Goal: Navigation & Orientation: Understand site structure

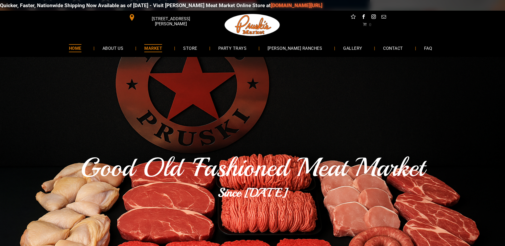
click at [162, 49] on span "MARKET" at bounding box center [153, 48] width 18 height 8
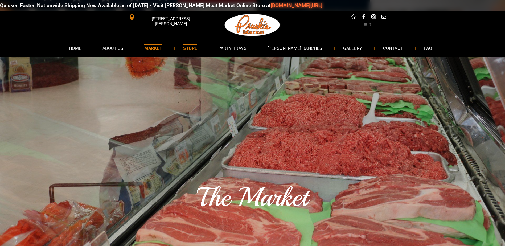
click at [197, 50] on span "STORE" at bounding box center [190, 48] width 14 height 8
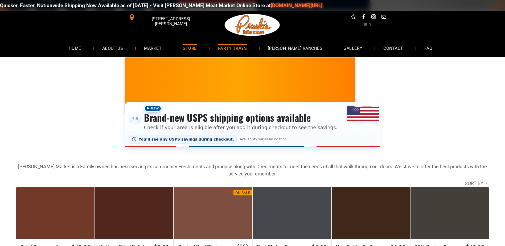
click at [238, 48] on span "PARTY TRAYS" at bounding box center [232, 48] width 29 height 8
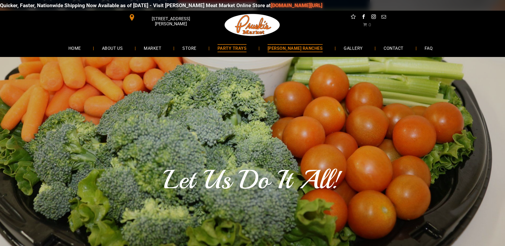
click at [309, 50] on span "[PERSON_NAME] RANCHES" at bounding box center [295, 48] width 55 height 8
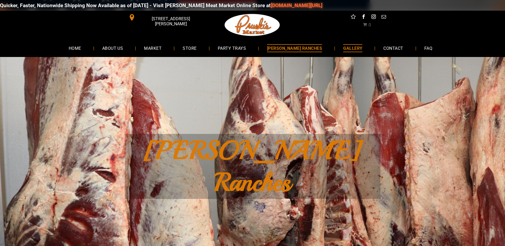
click at [344, 52] on span "GALLERY" at bounding box center [352, 48] width 19 height 8
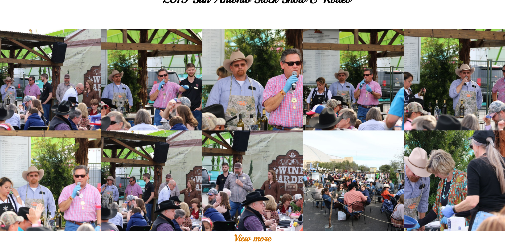
scroll to position [27, 0]
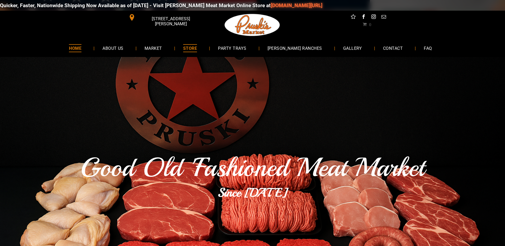
click at [197, 49] on span "STORE" at bounding box center [190, 48] width 14 height 8
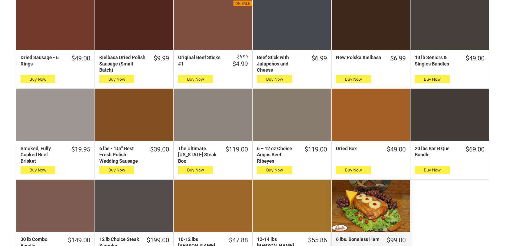
scroll to position [186, 0]
